Goal: Check status

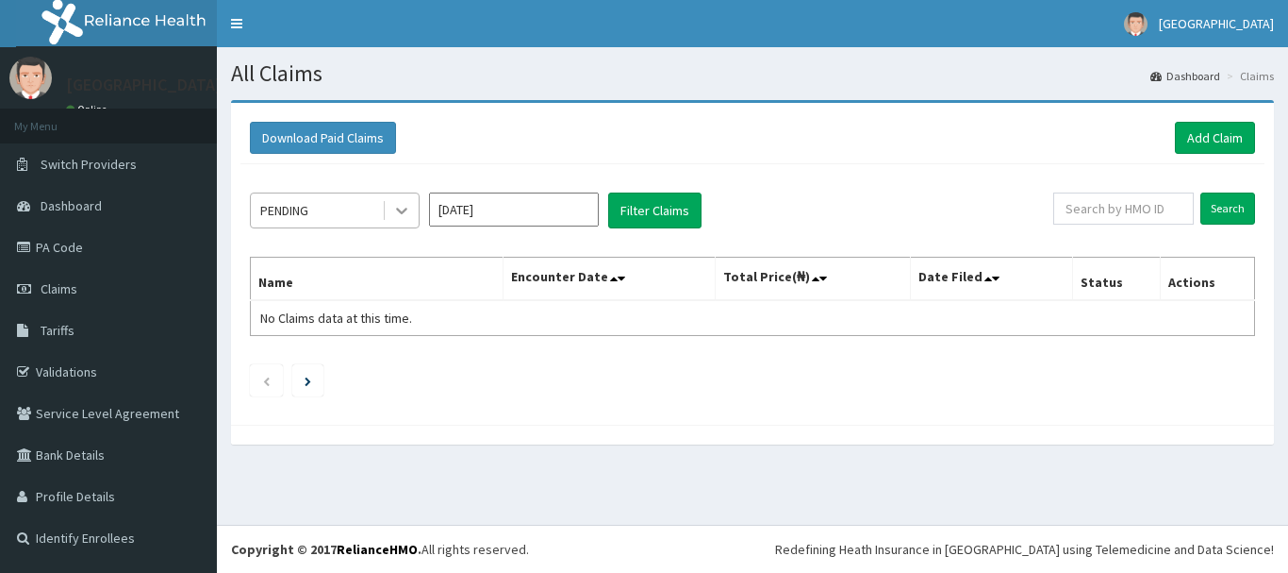
click at [407, 205] on icon at bounding box center [401, 210] width 19 height 19
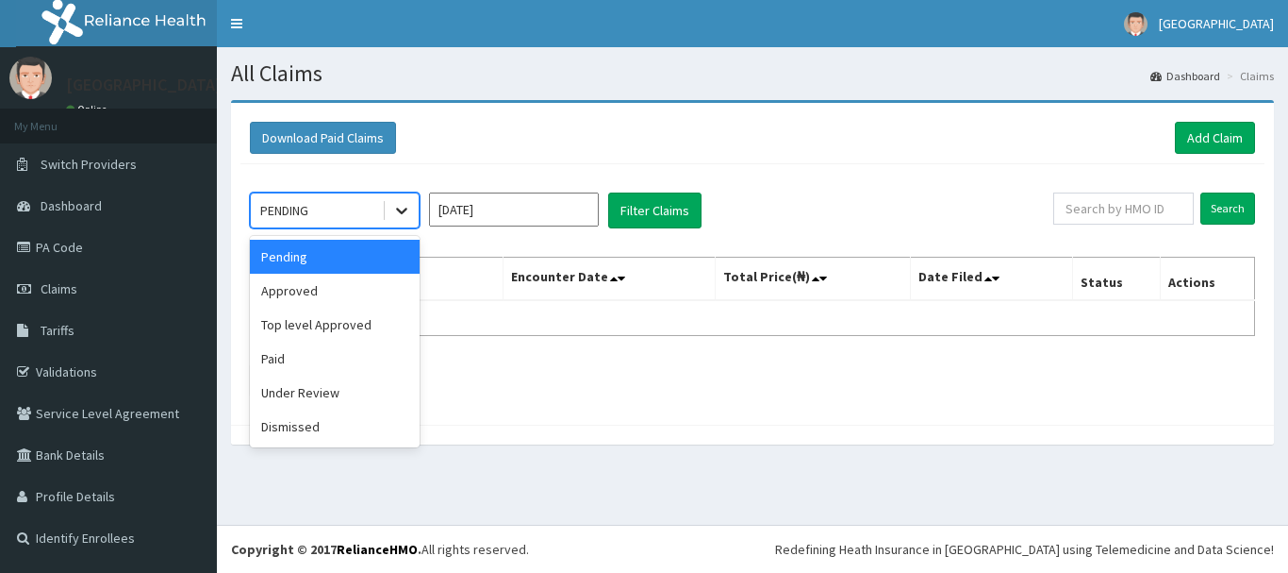
click at [407, 205] on icon at bounding box center [401, 210] width 19 height 19
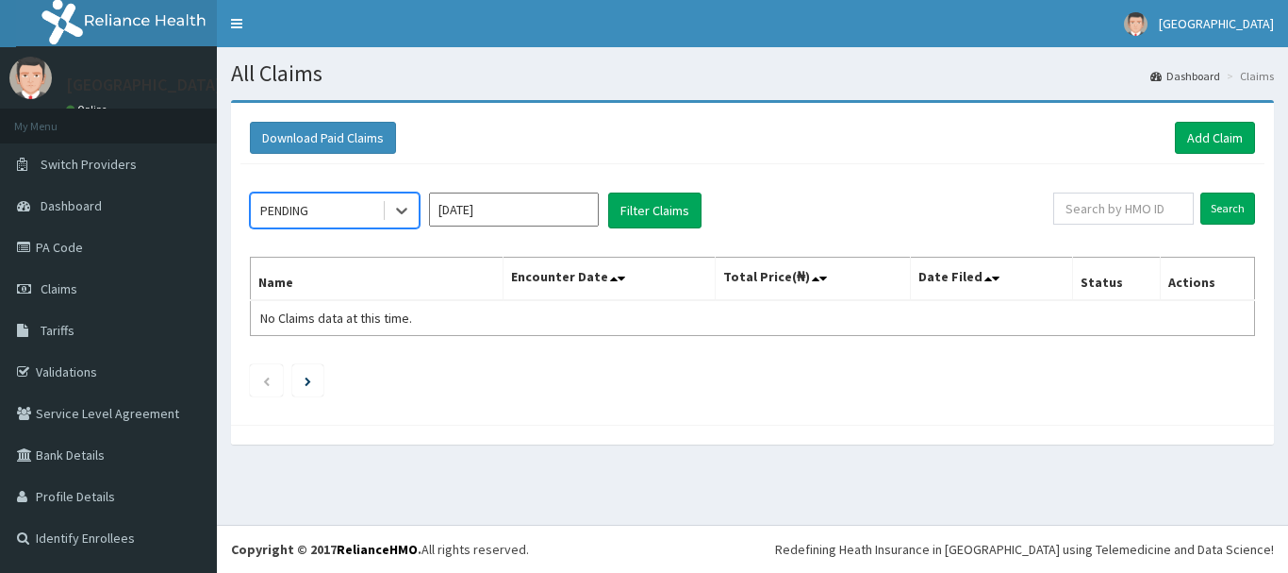
click at [498, 220] on input "Sep 2025" at bounding box center [514, 209] width 170 height 34
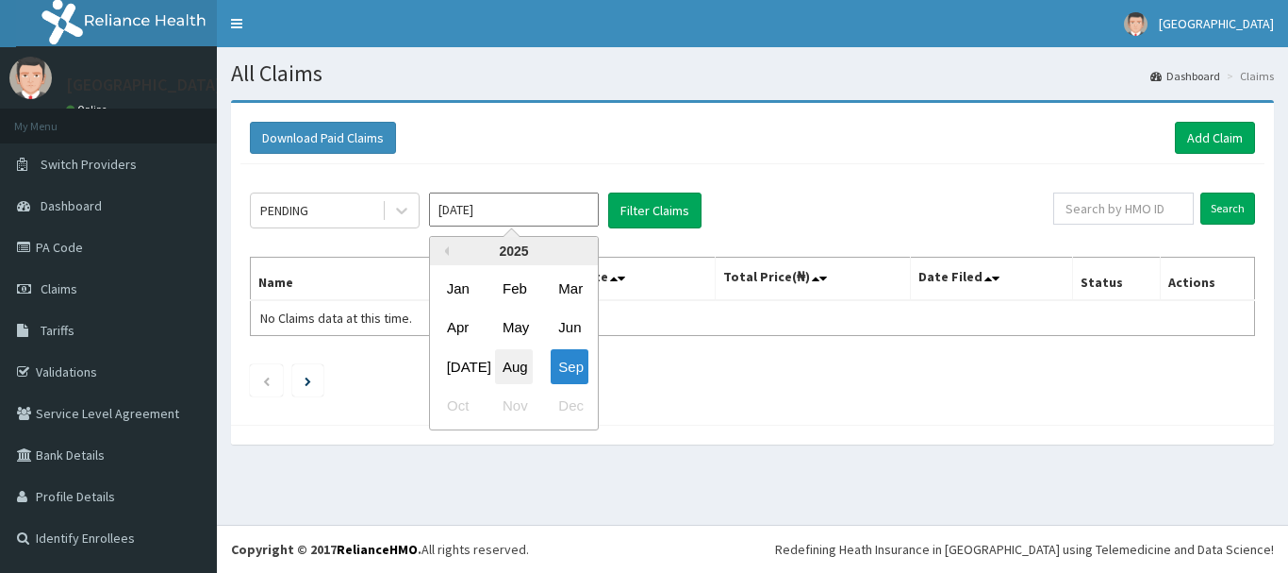
click at [509, 364] on div "Aug" at bounding box center [514, 366] width 38 height 35
type input "Aug 2025"
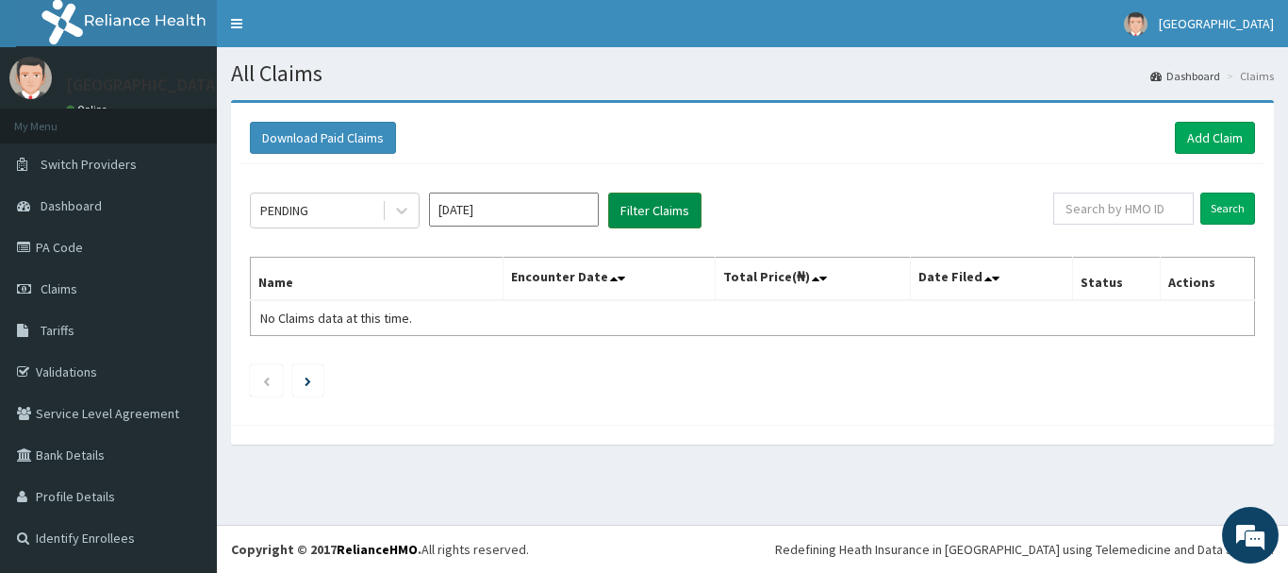
click at [658, 211] on button "Filter Claims" at bounding box center [654, 210] width 93 height 36
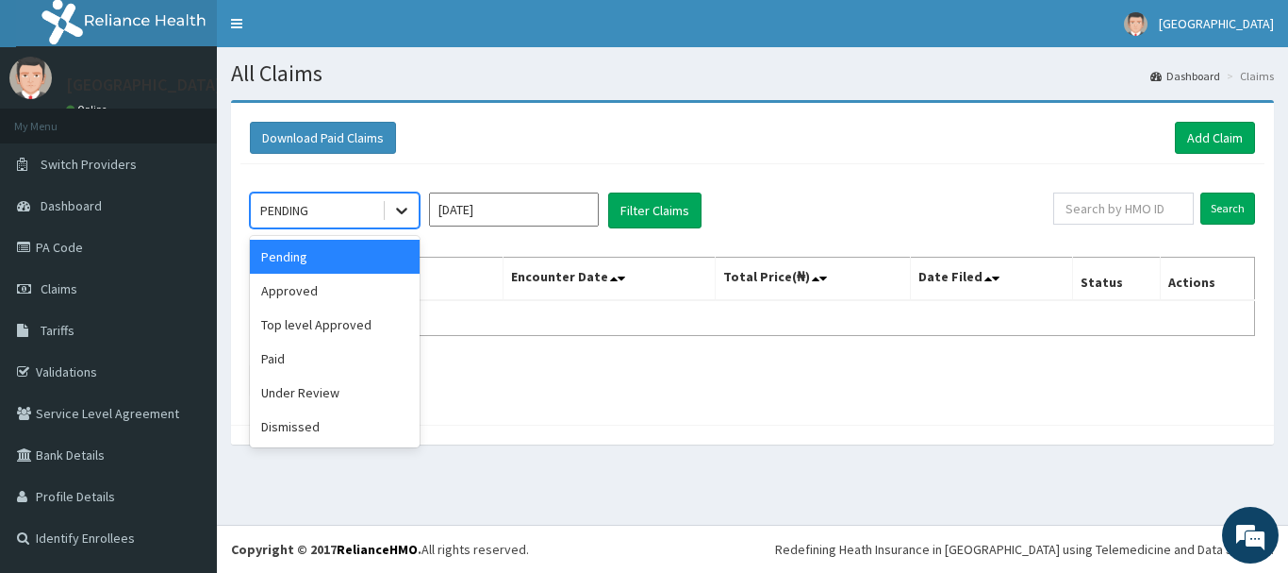
click at [400, 207] on icon at bounding box center [401, 210] width 19 height 19
drag, startPoint x: 293, startPoint y: 294, endPoint x: 317, endPoint y: 294, distance: 23.6
click at [297, 294] on div "Approved" at bounding box center [335, 291] width 170 height 34
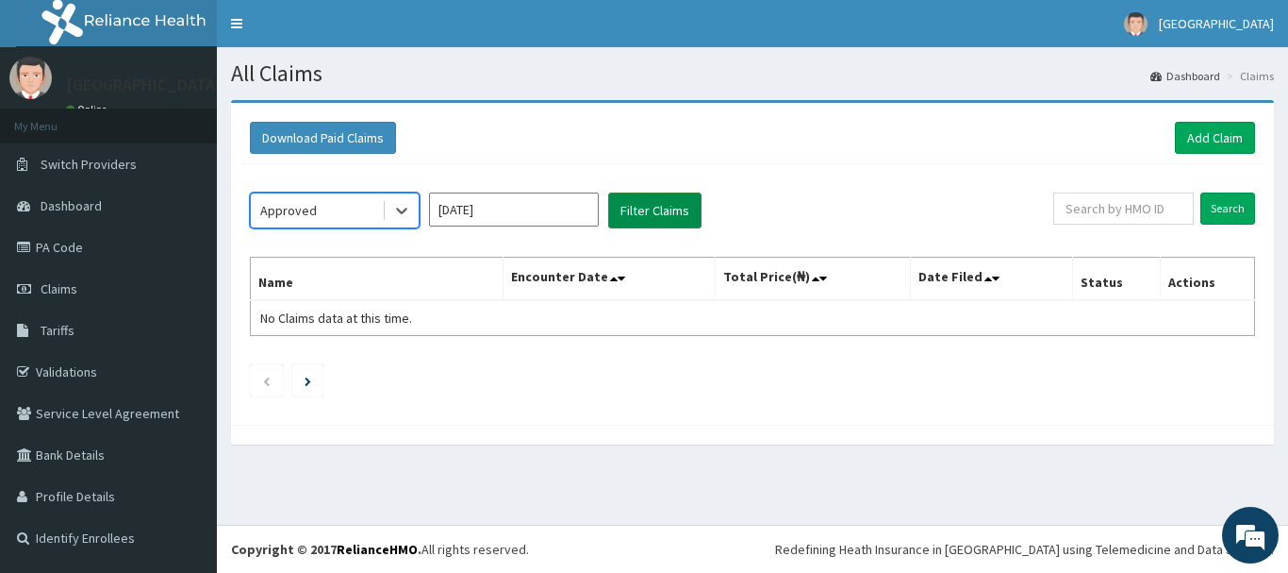
click at [656, 214] on button "Filter Claims" at bounding box center [654, 210] width 93 height 36
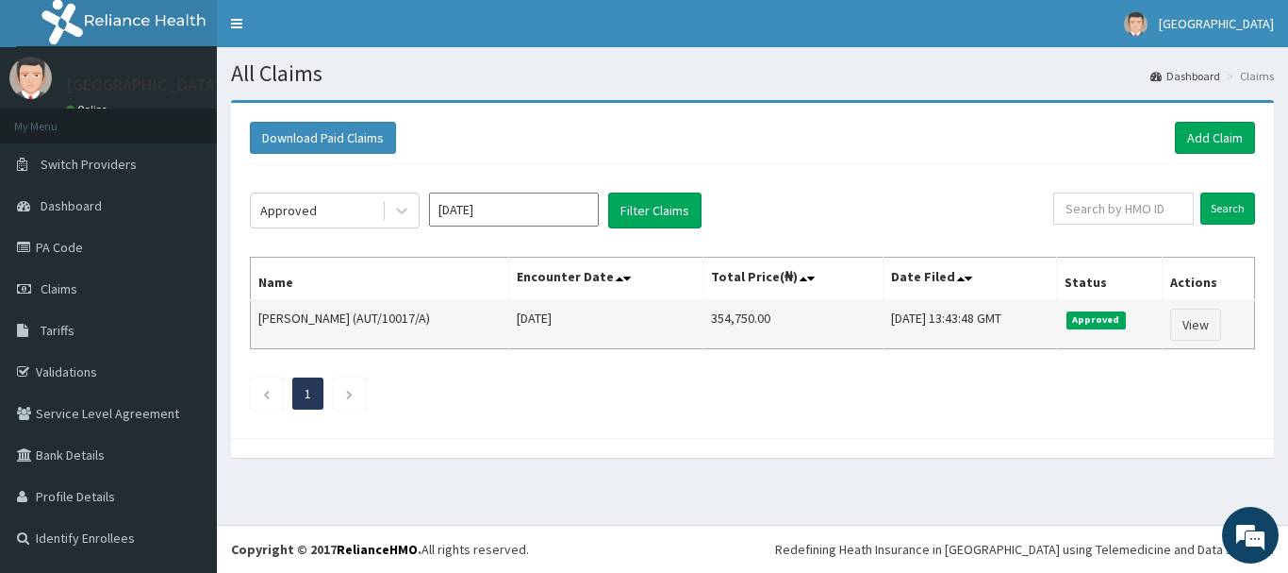
drag, startPoint x: 1011, startPoint y: 308, endPoint x: 263, endPoint y: 329, distance: 748.2
click at [262, 331] on tr "Akachi Njoku (AUT/10017/A) Wed Aug 20 2025 354,750.00 Mon, 01 Sep 2025 13:43:48…" at bounding box center [753, 324] width 1005 height 49
copy tr "kachi Njoku (AUT/10017/A) Wed Aug 20 2025 354,750.00 Mon, 01 Sep 2025 13:43:48 …"
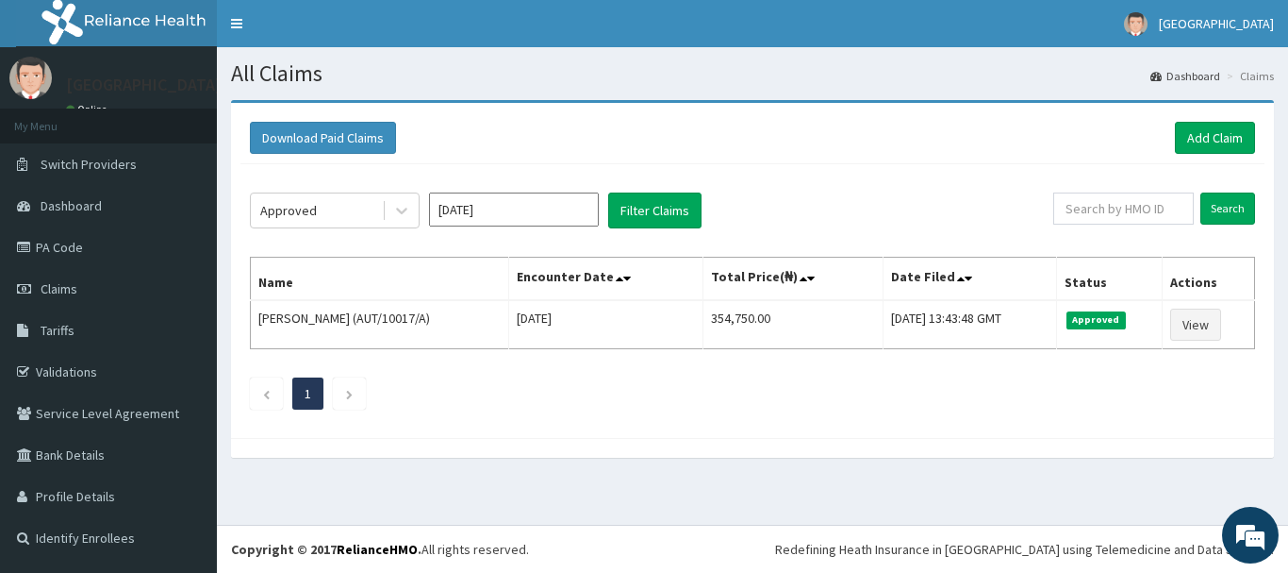
click at [649, 392] on ul "1" at bounding box center [752, 393] width 1005 height 32
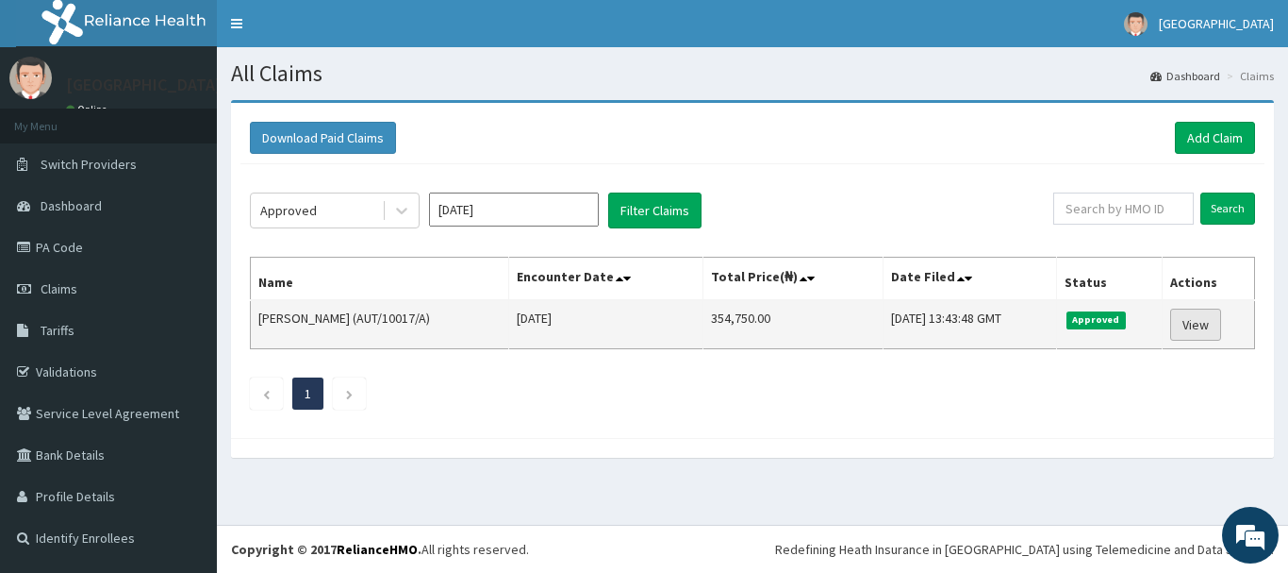
click at [1207, 323] on link "View" at bounding box center [1196, 324] width 51 height 32
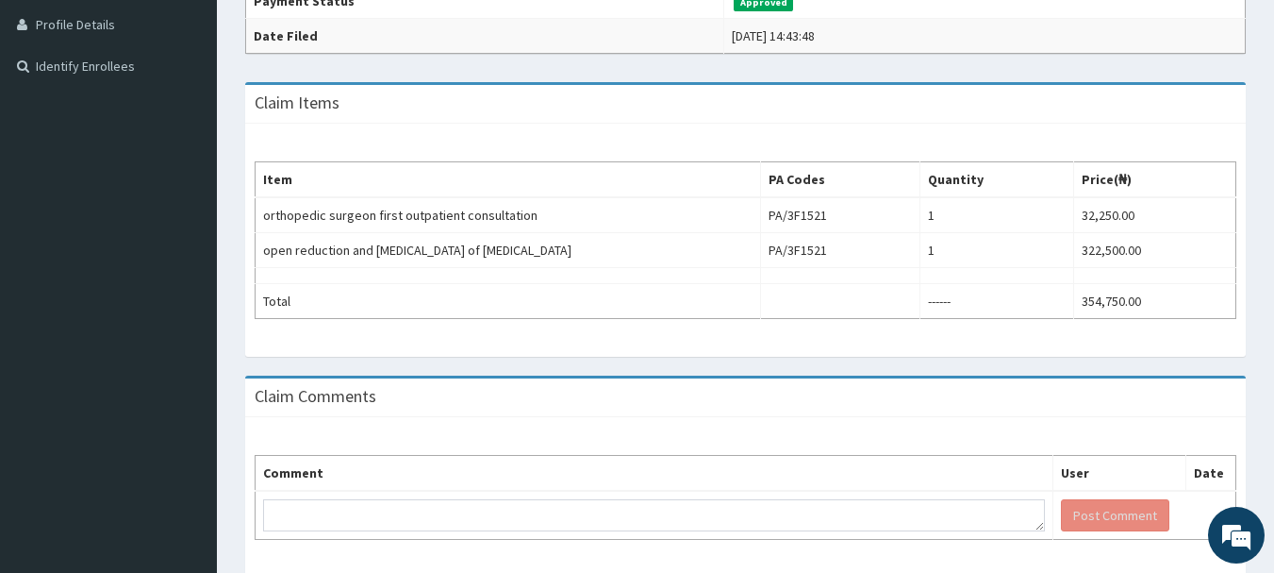
scroll to position [543, 0]
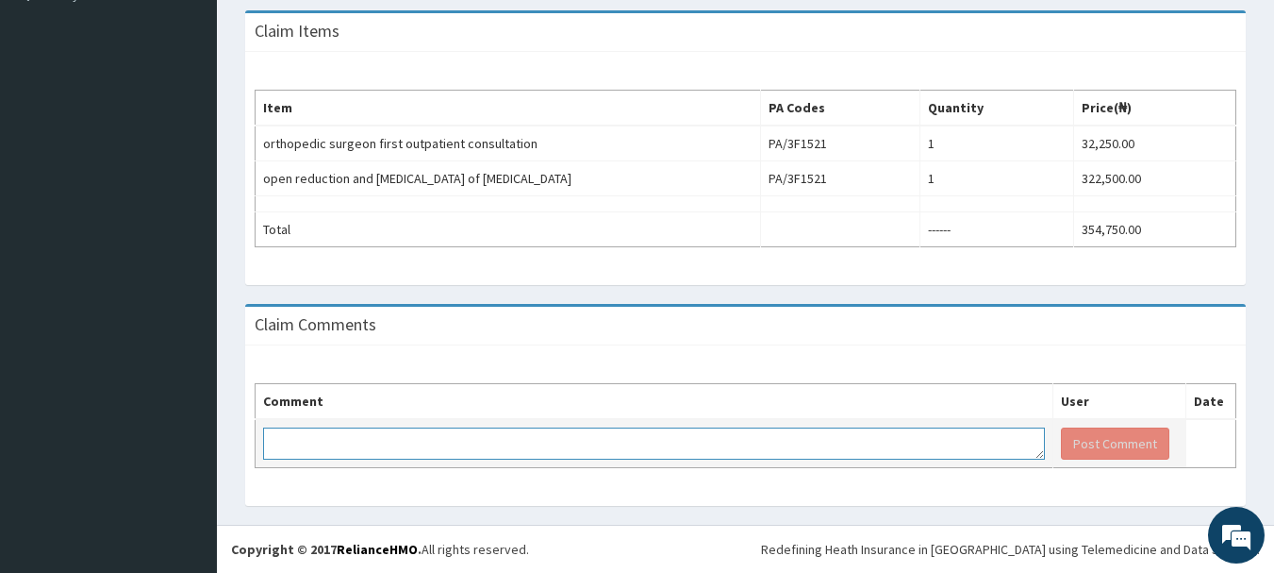
click at [474, 444] on textarea at bounding box center [654, 443] width 782 height 32
type textarea "kindly pay for claim"
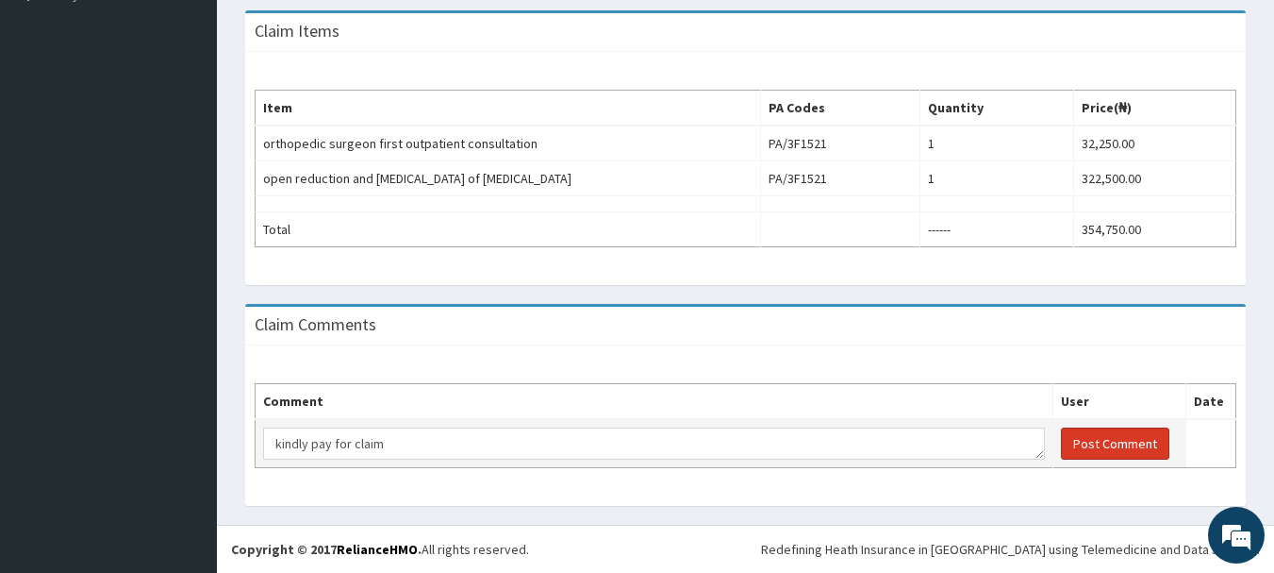
click at [1123, 447] on button "Post Comment" at bounding box center [1115, 443] width 108 height 32
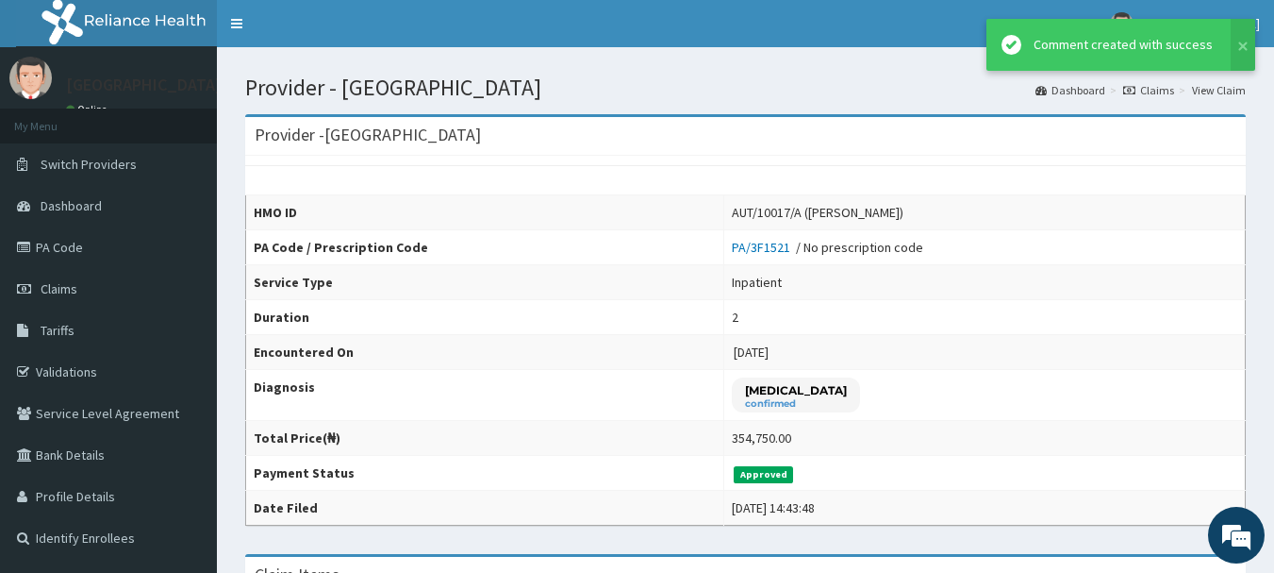
scroll to position [0, 0]
